Goal: Transaction & Acquisition: Purchase product/service

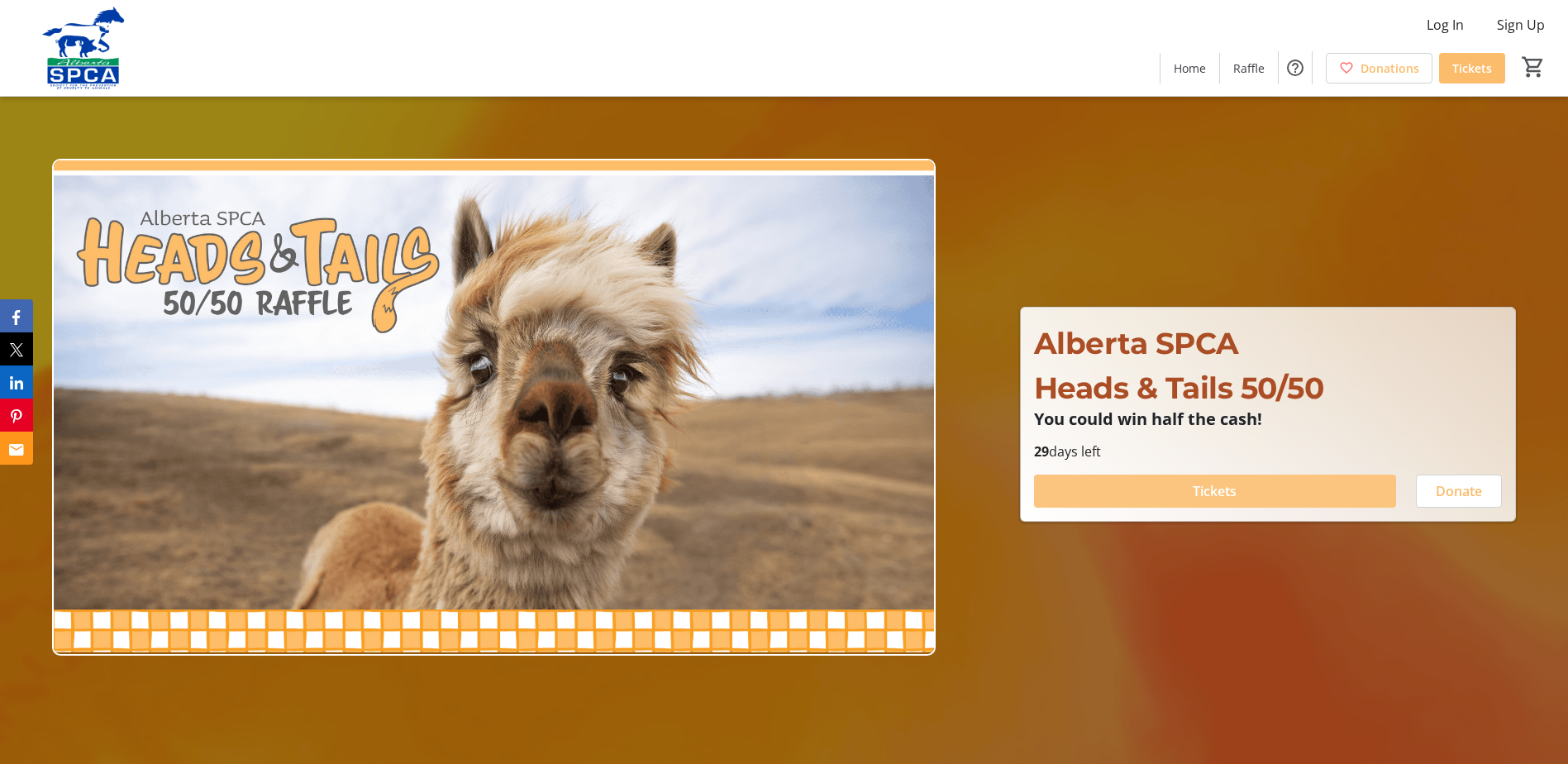
click at [1262, 487] on span at bounding box center [1215, 490] width 362 height 40
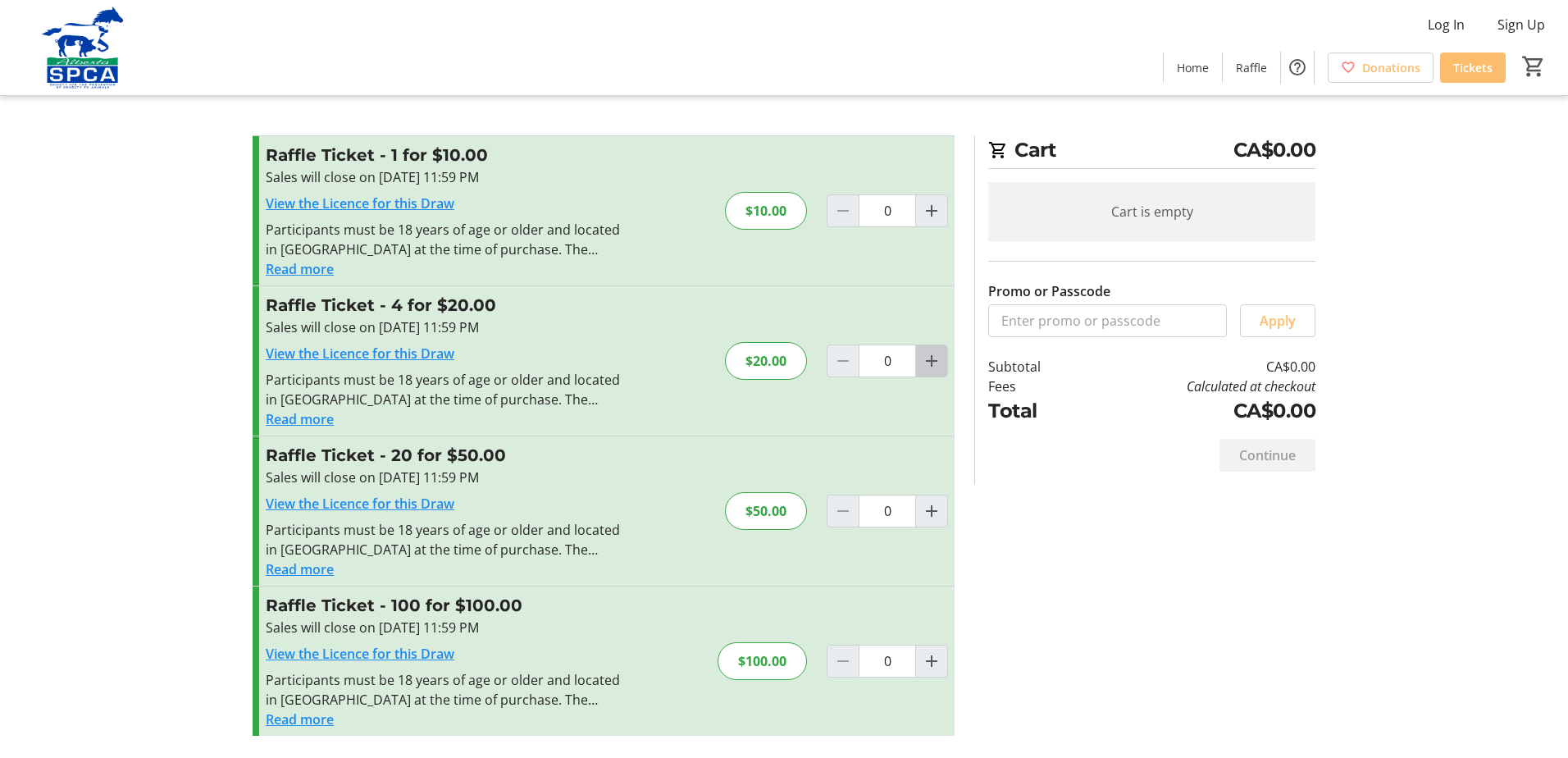
click at [925, 363] on mat-icon "Increment by one" at bounding box center [931, 361] width 20 height 20
type input "1"
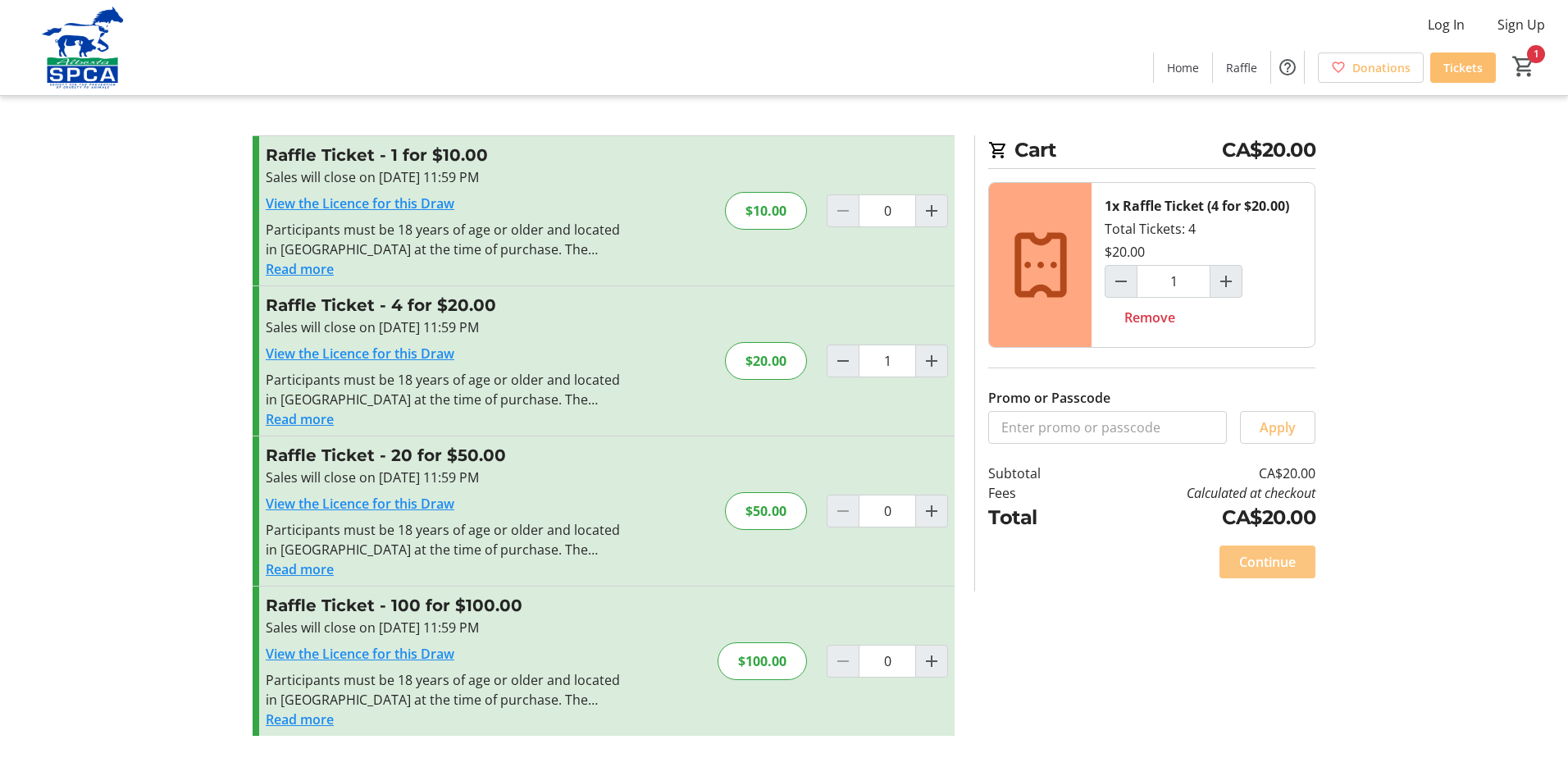
click at [1265, 566] on span "Continue" at bounding box center [1268, 562] width 57 height 20
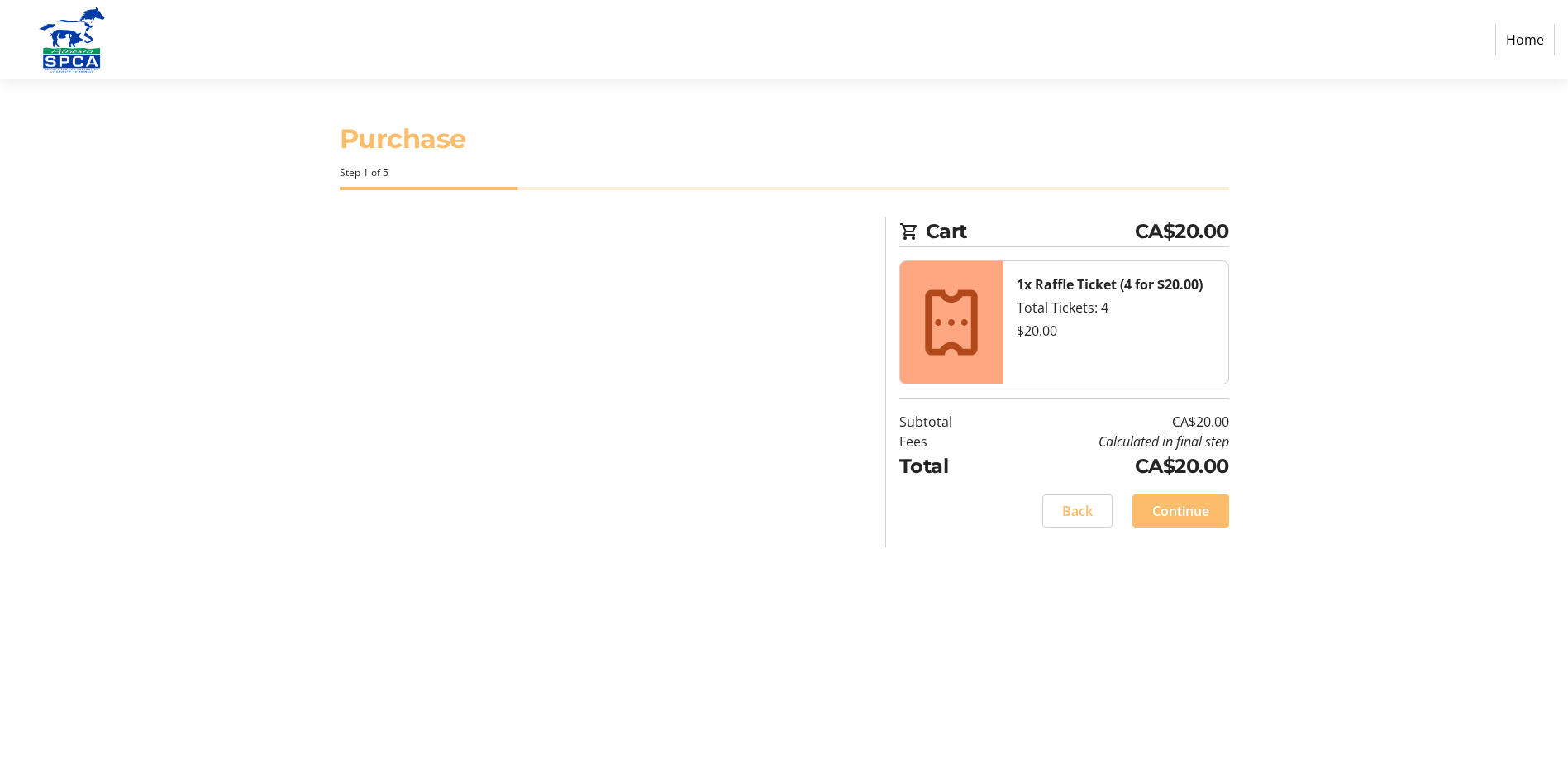
select select "CA"
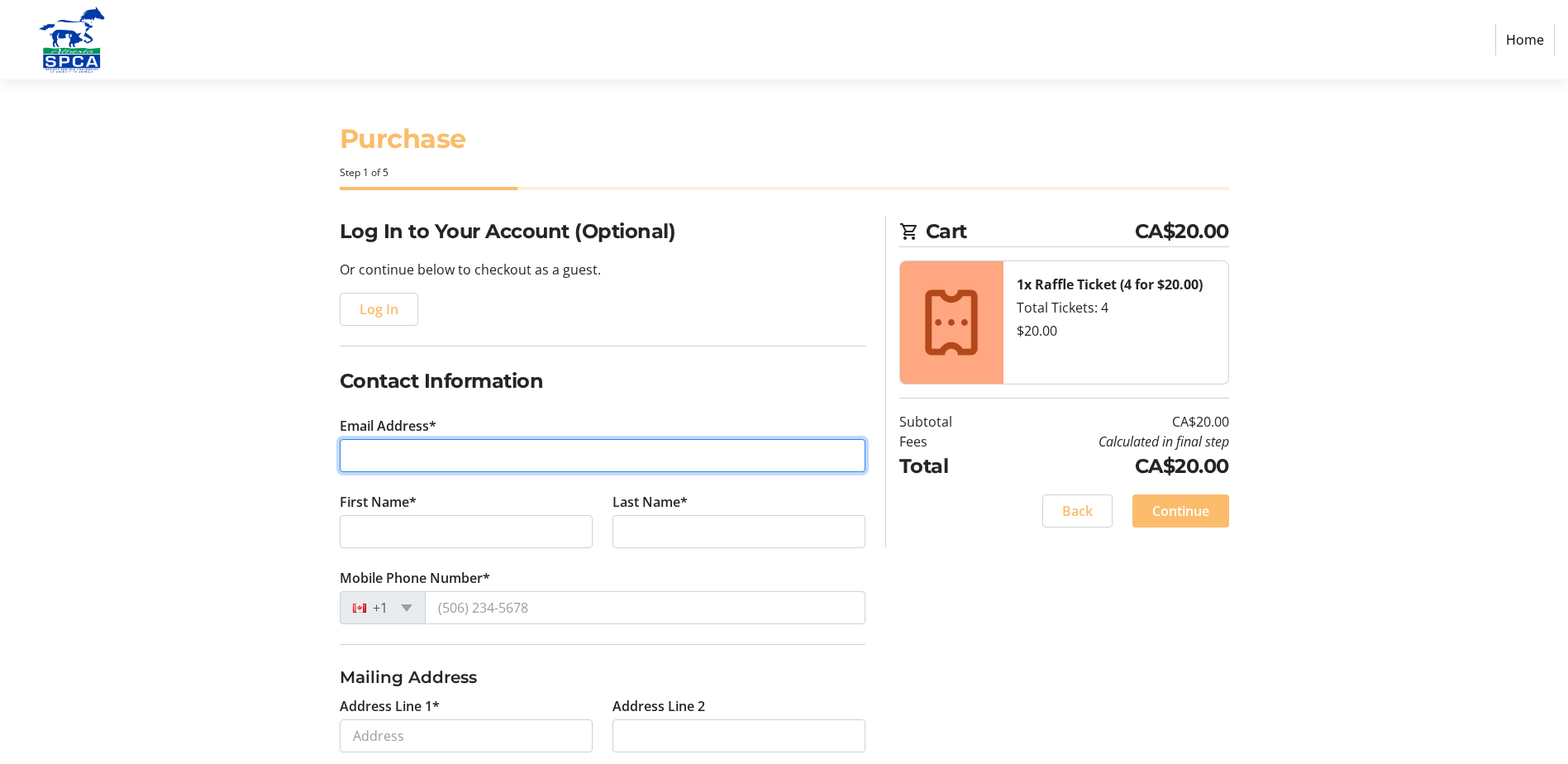
click at [399, 467] on input "Email Address*" at bounding box center [602, 456] width 526 height 33
type input "[EMAIL_ADDRESS][DOMAIN_NAME]"
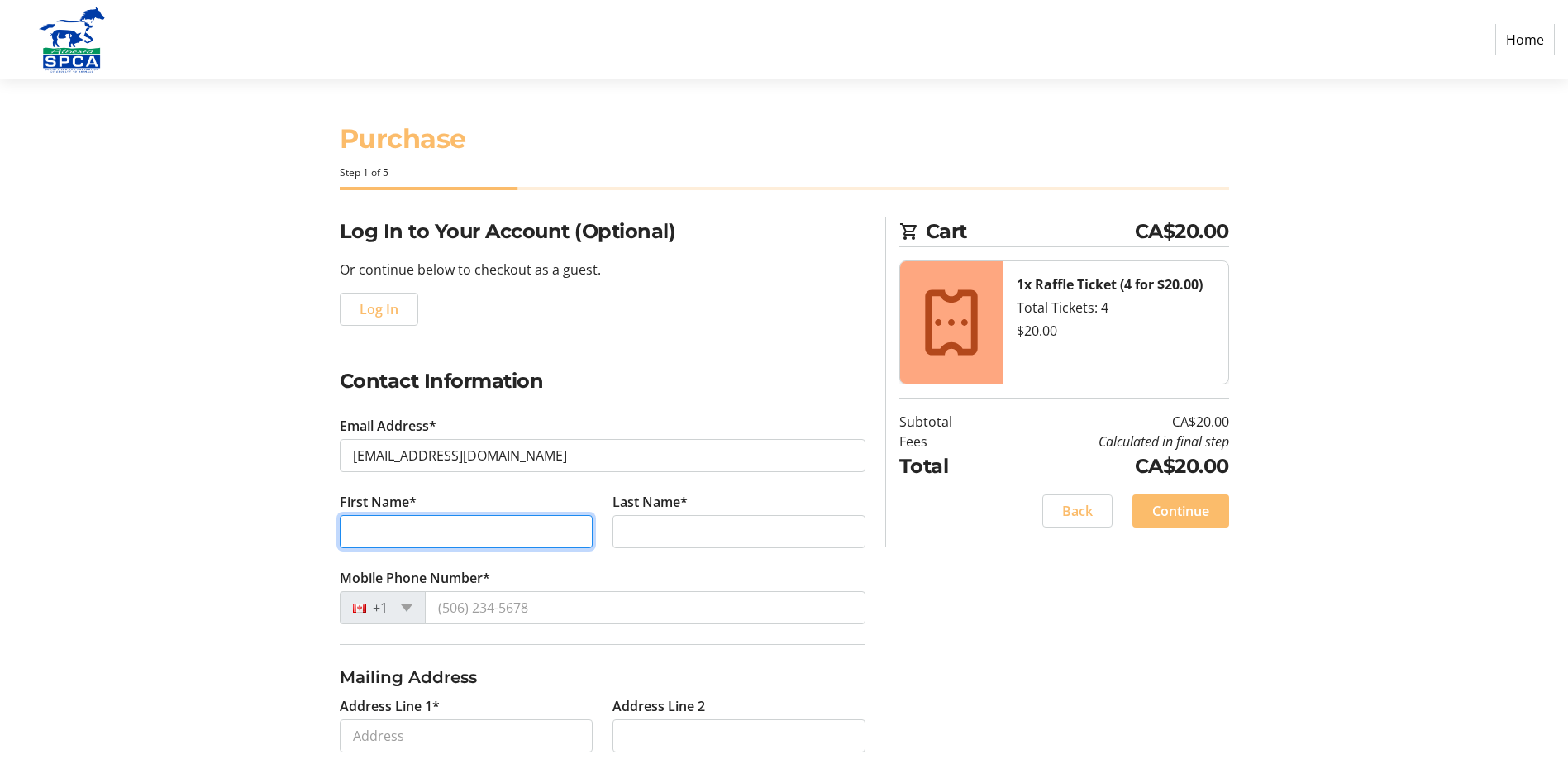
type input "[PERSON_NAME]"
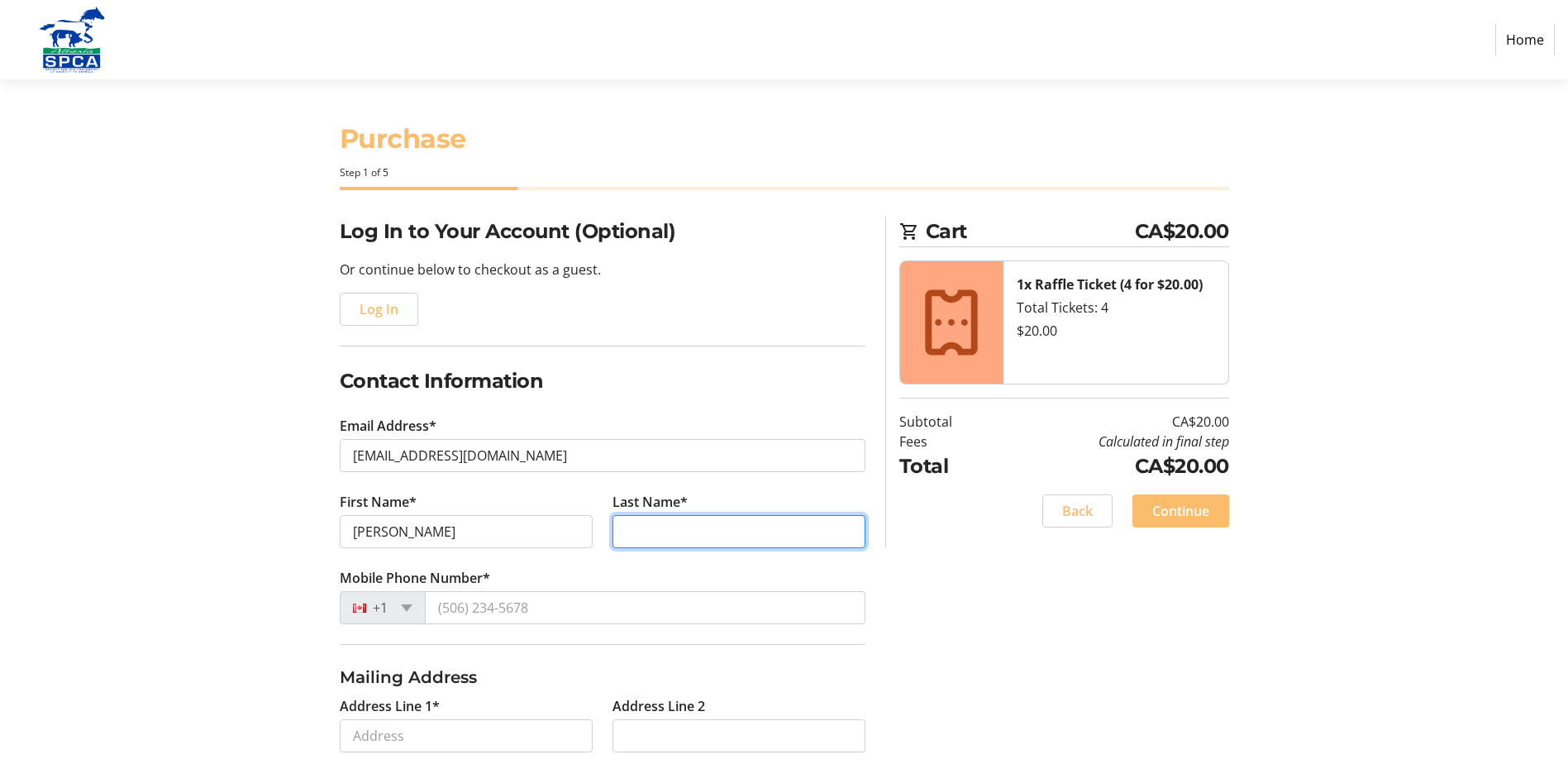
type input "[PERSON_NAME]"
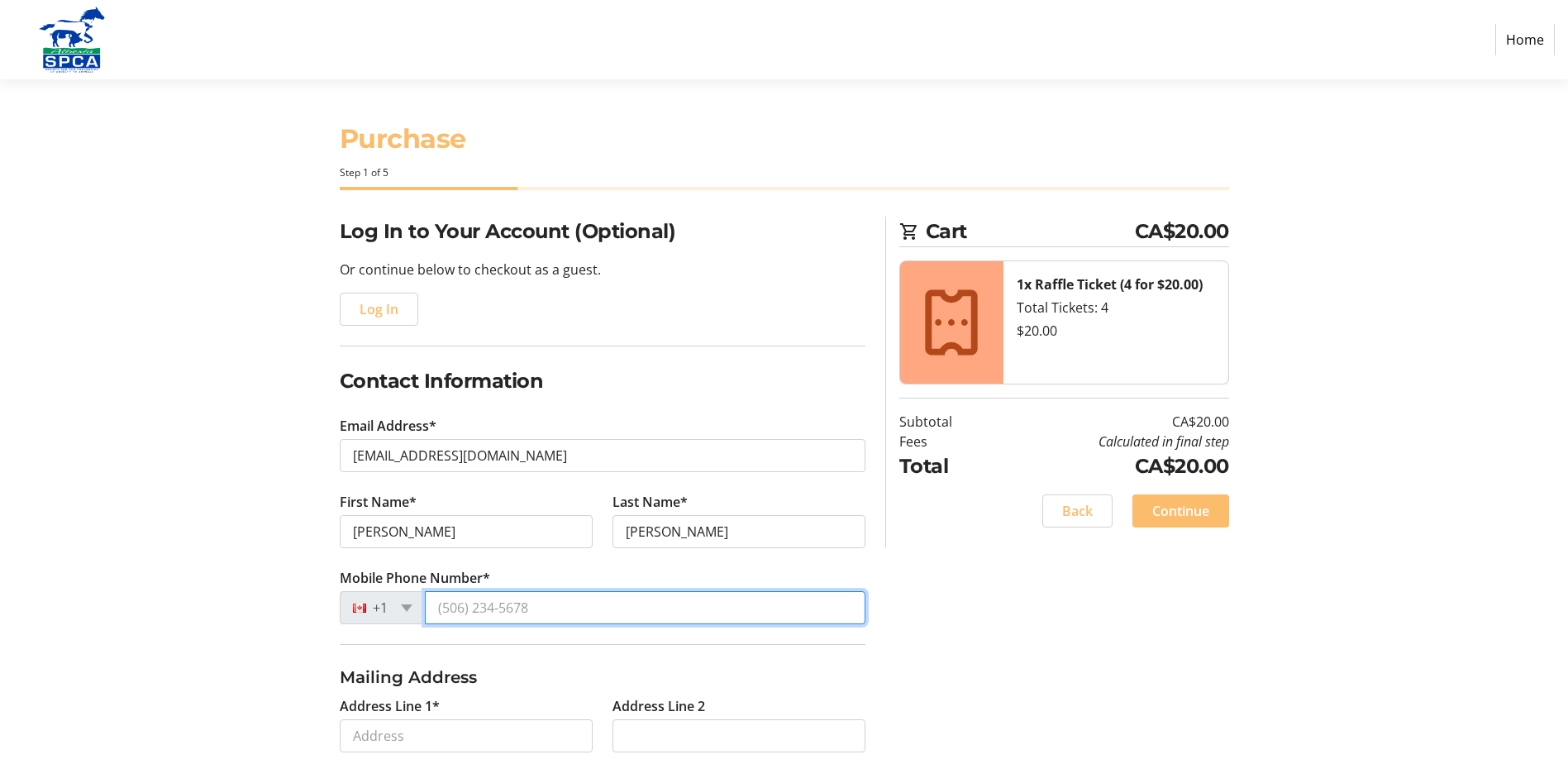
type input "[PHONE_NUMBER]"
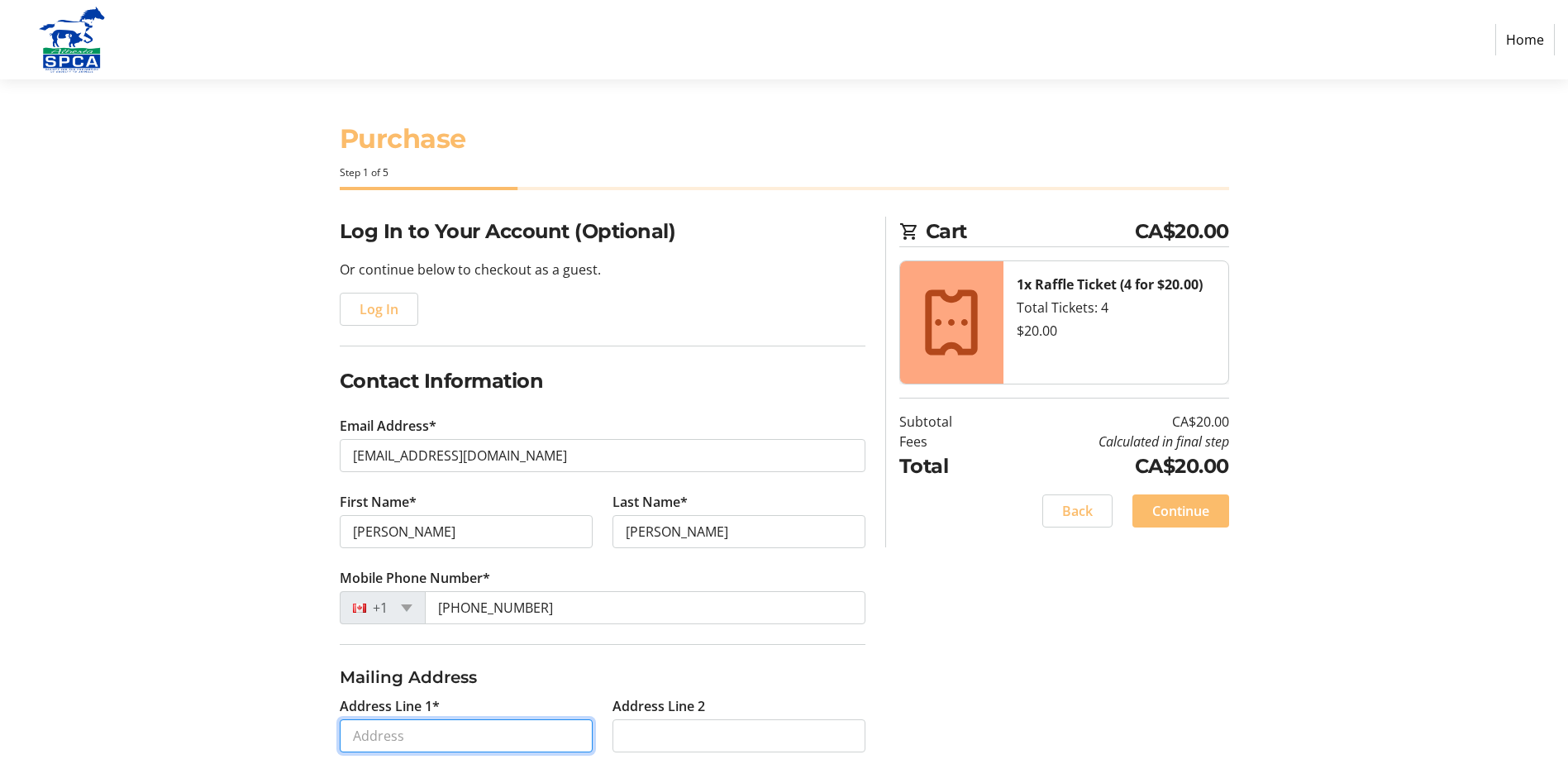
type input "[STREET_ADDRESS]"
type input "[GEOGRAPHIC_DATA]"
select select "AB"
type input "T2W 1H6"
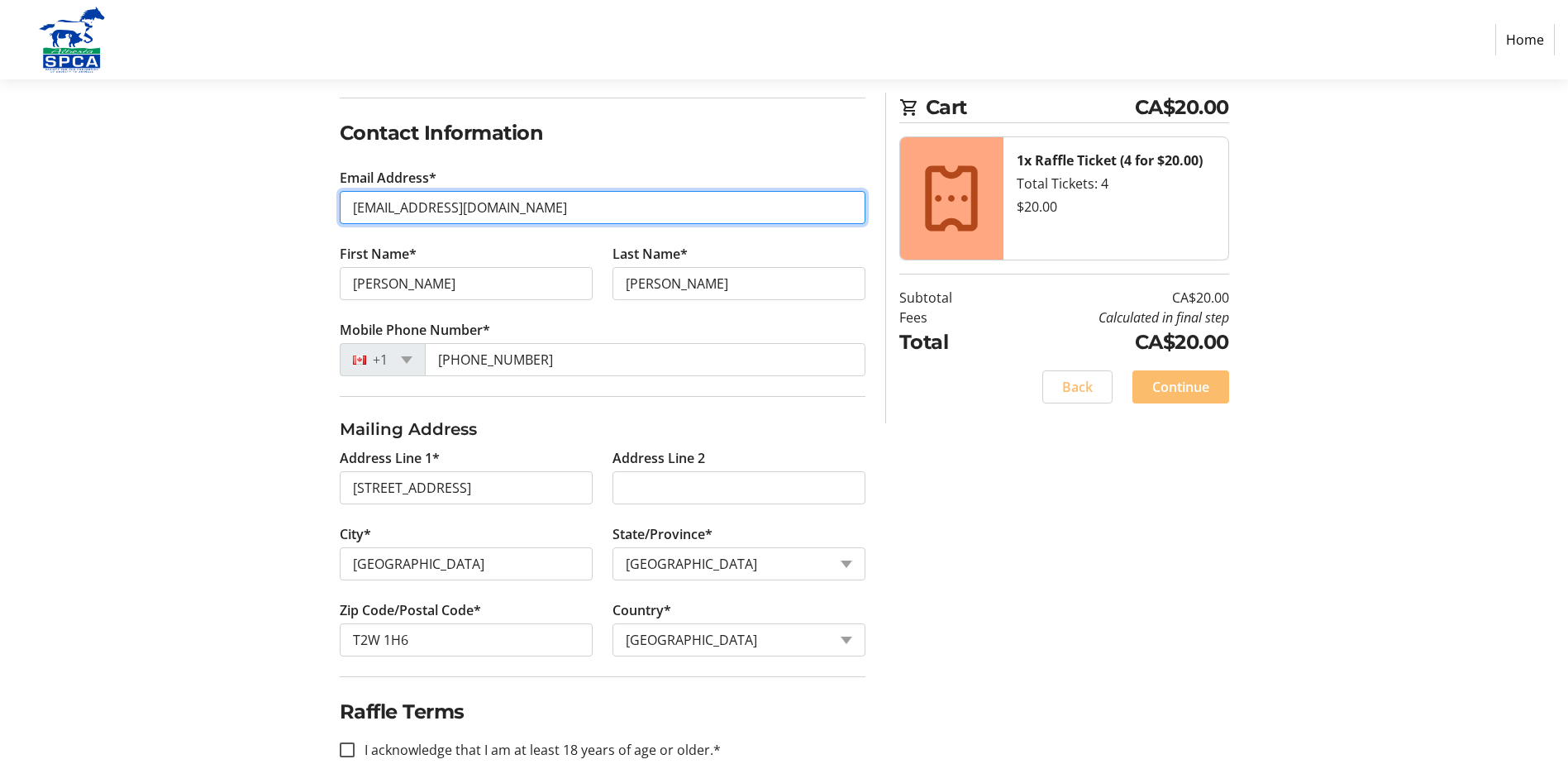
scroll to position [283, 0]
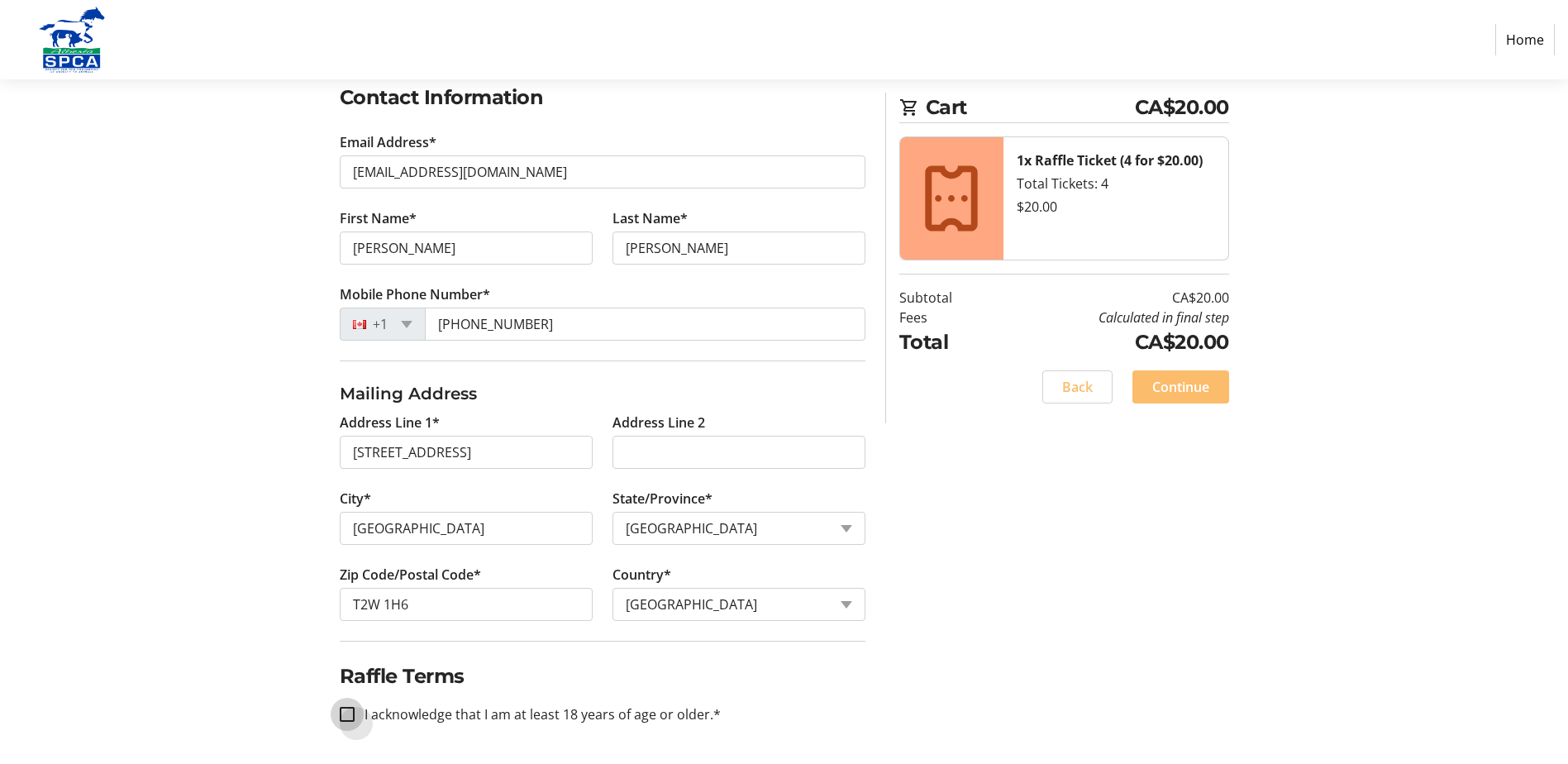
click at [346, 718] on input "I acknowledge that I am at least 18 years of age or older.*" at bounding box center [347, 714] width 15 height 15
checkbox input "true"
click at [1196, 386] on span "Continue" at bounding box center [1181, 386] width 57 height 20
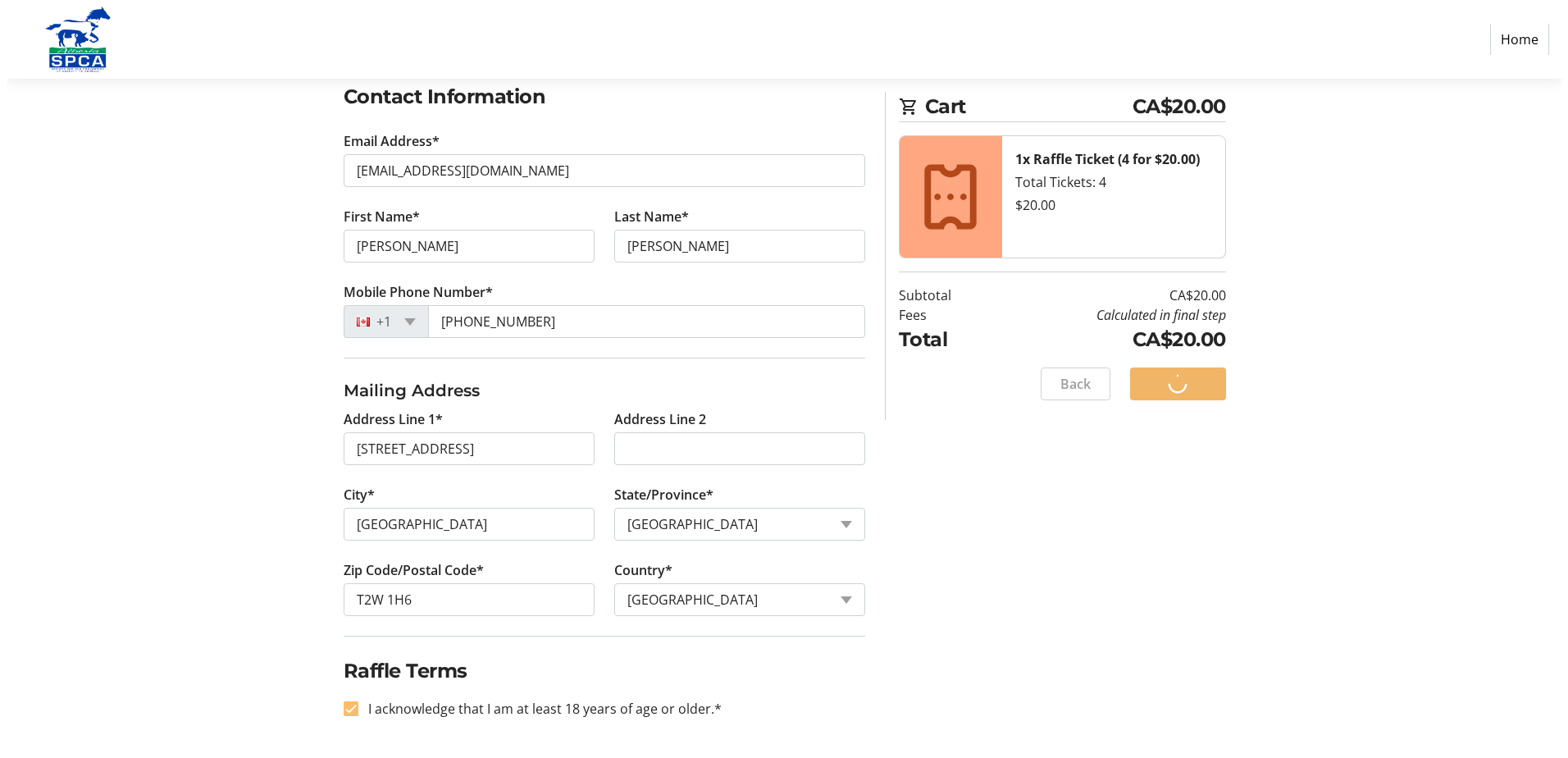
scroll to position [0, 0]
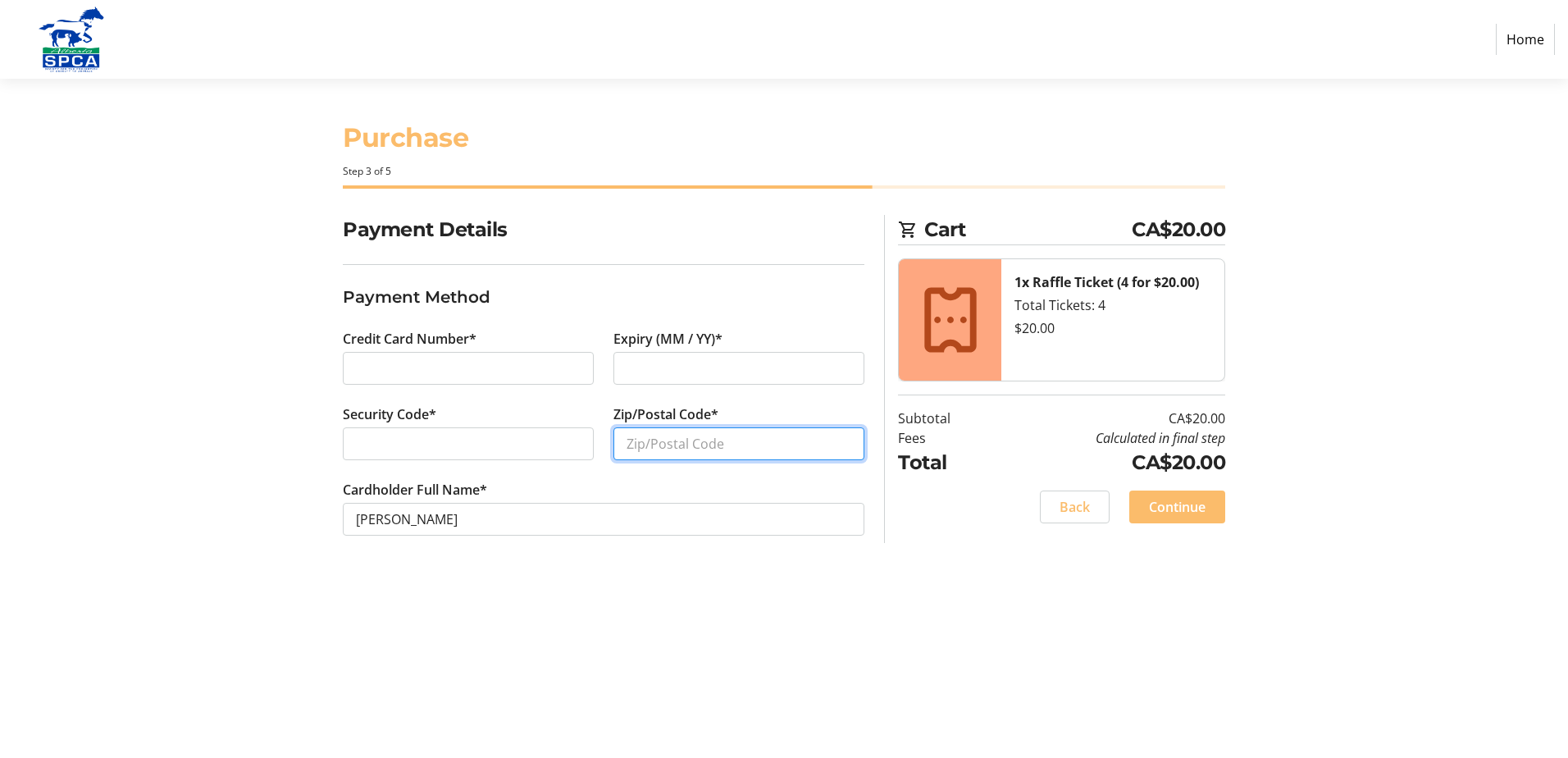
click at [701, 442] on input "Zip/Postal Code*" at bounding box center [738, 444] width 251 height 33
type input "t2w 1h6"
click at [1174, 503] on span "Continue" at bounding box center [1177, 506] width 57 height 20
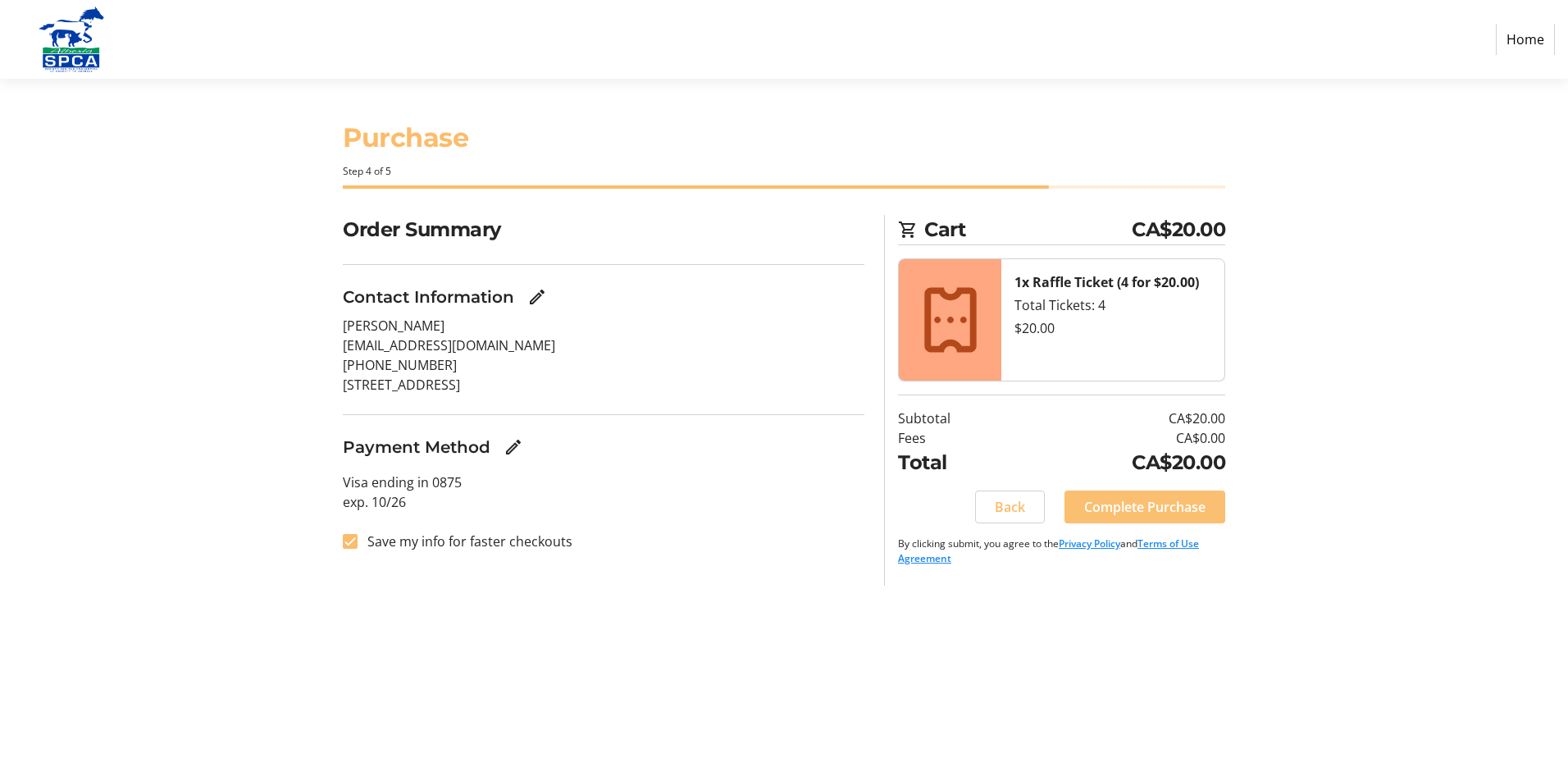
click at [1155, 500] on span "Complete Purchase" at bounding box center [1144, 506] width 121 height 20
